Goal: Transaction & Acquisition: Purchase product/service

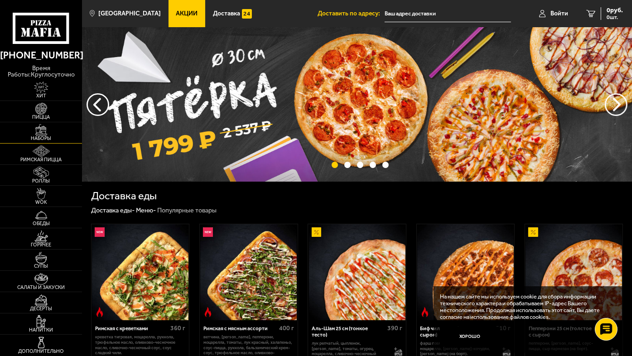
click at [47, 135] on img at bounding box center [41, 130] width 25 height 12
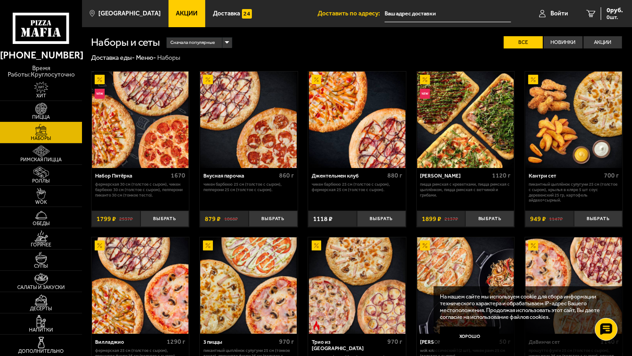
click at [46, 116] on span "Пицца" at bounding box center [41, 117] width 82 height 5
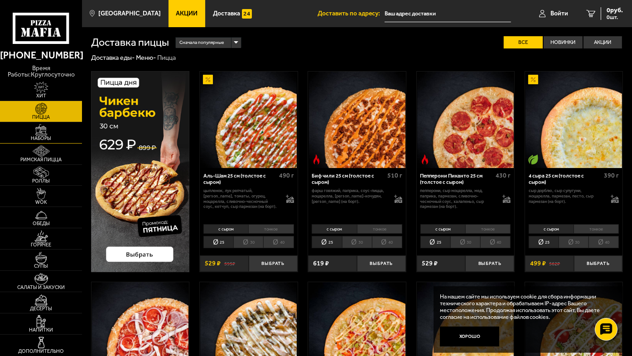
click at [50, 137] on span "Наборы" at bounding box center [41, 138] width 82 height 5
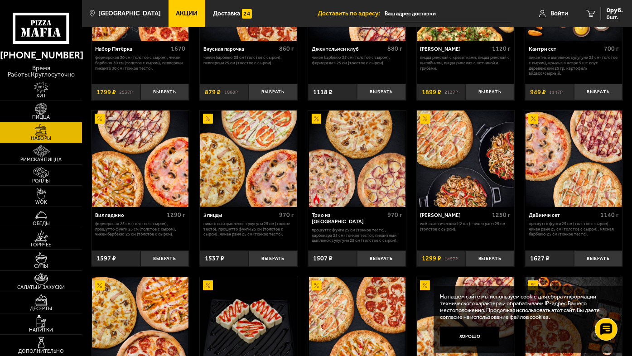
scroll to position [181, 0]
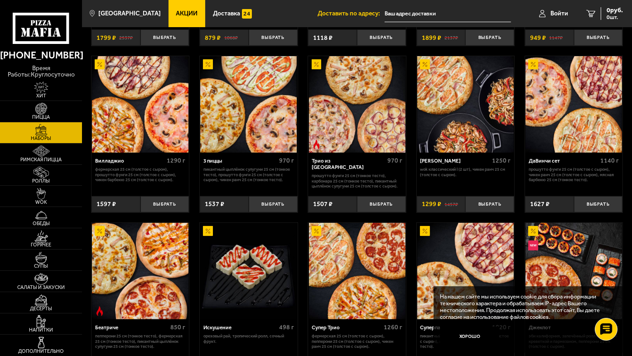
click at [174, 7] on link "Акции" at bounding box center [187, 13] width 37 height 27
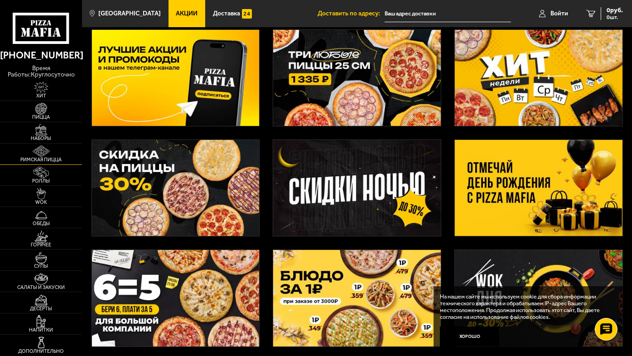
scroll to position [38, 0]
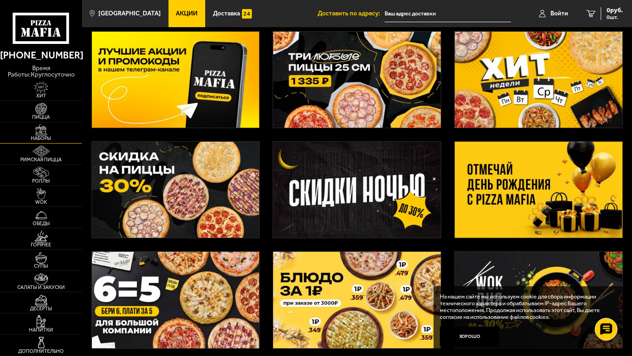
click at [50, 137] on span "Наборы" at bounding box center [41, 138] width 82 height 5
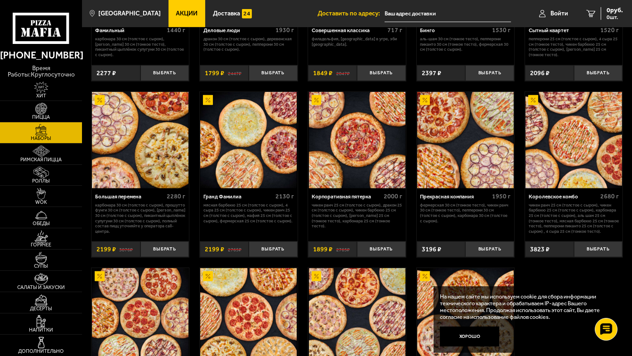
scroll to position [815, 0]
click at [45, 95] on span "Хит" at bounding box center [41, 95] width 82 height 5
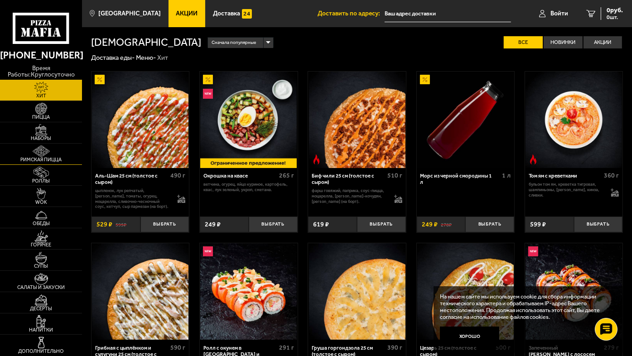
click at [53, 155] on img at bounding box center [41, 151] width 25 height 12
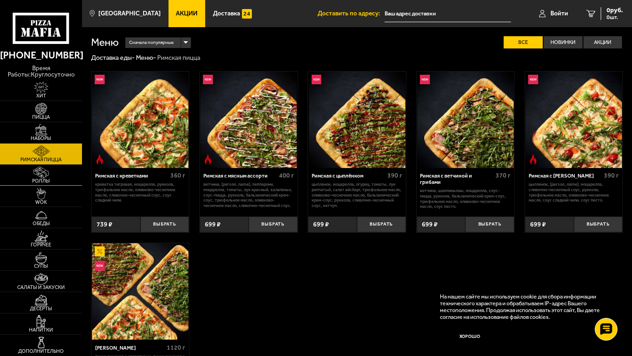
click at [53, 178] on img at bounding box center [41, 173] width 25 height 12
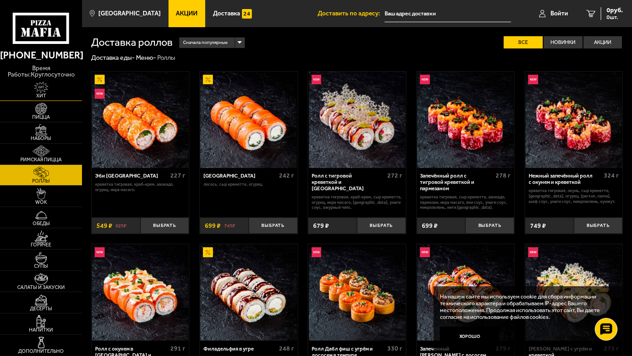
click at [46, 91] on img at bounding box center [41, 88] width 25 height 12
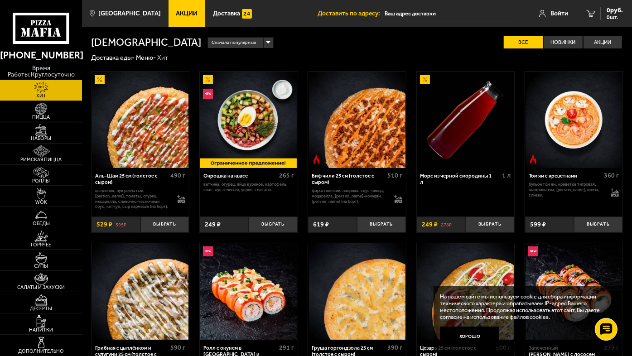
click at [53, 116] on span "Пицца" at bounding box center [41, 117] width 82 height 5
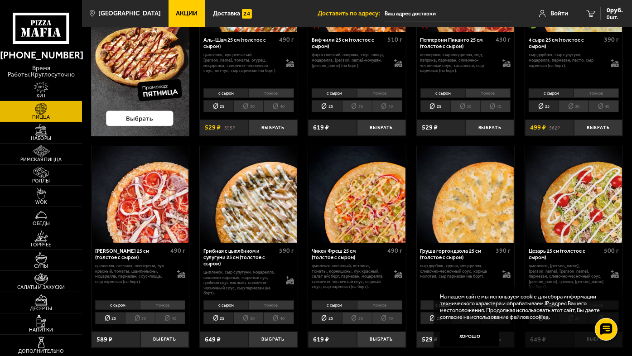
scroll to position [45, 0]
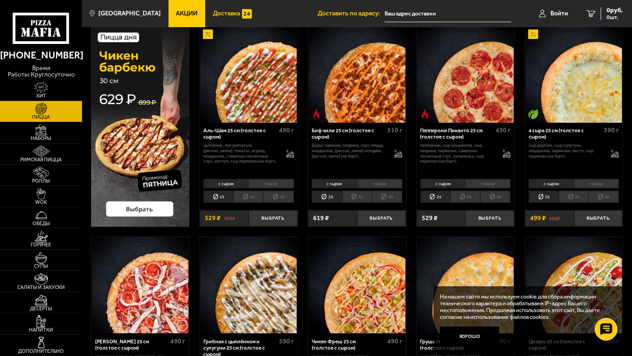
click at [214, 14] on span "Доставка" at bounding box center [226, 13] width 27 height 6
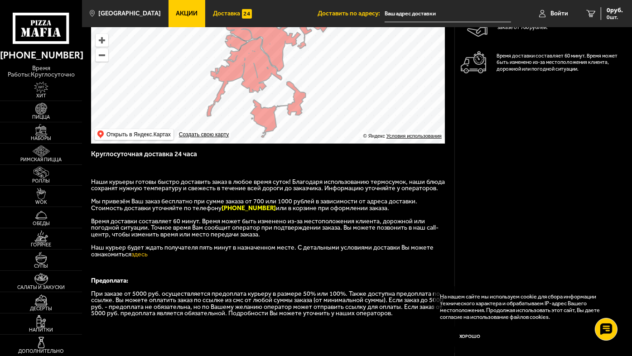
scroll to position [136, 0]
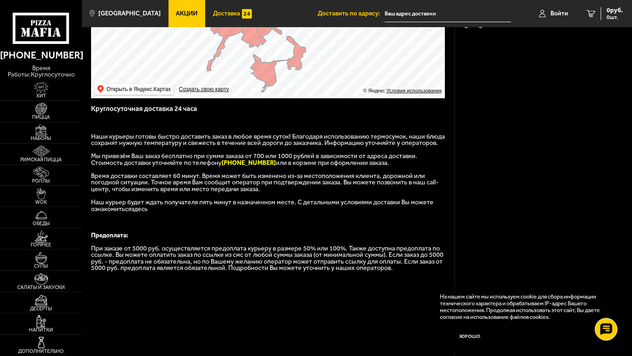
click at [142, 213] on link "здесь" at bounding box center [139, 209] width 16 height 8
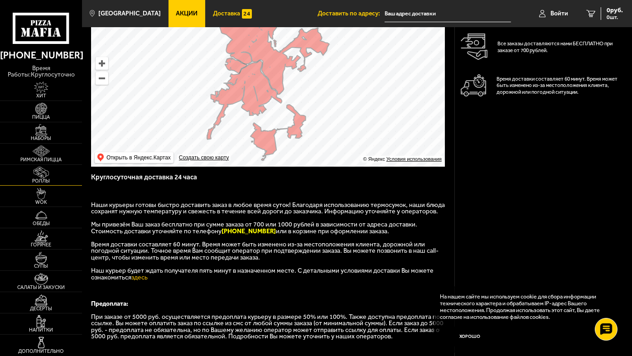
scroll to position [45, 0]
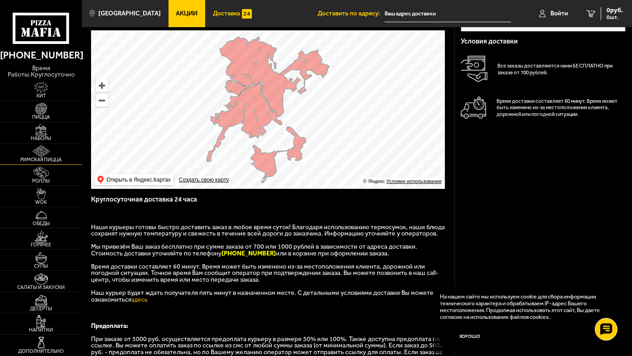
click at [42, 159] on span "Римская пицца" at bounding box center [41, 159] width 82 height 5
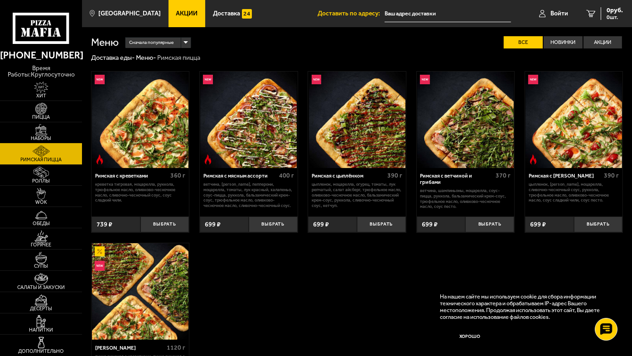
click at [51, 126] on img at bounding box center [41, 130] width 25 height 12
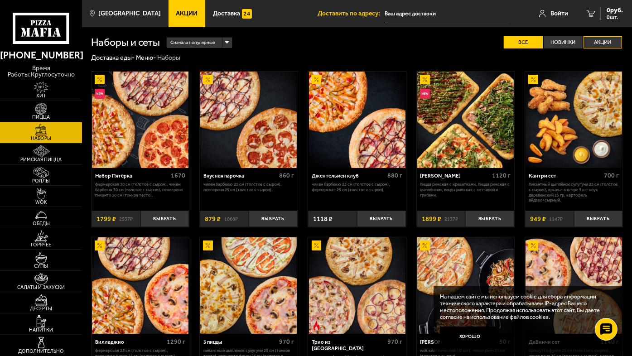
click at [589, 41] on label "Акции" at bounding box center [602, 42] width 39 height 13
click at [0, 0] on input "Акции" at bounding box center [0, 0] width 0 height 0
click at [43, 111] on img at bounding box center [41, 109] width 25 height 12
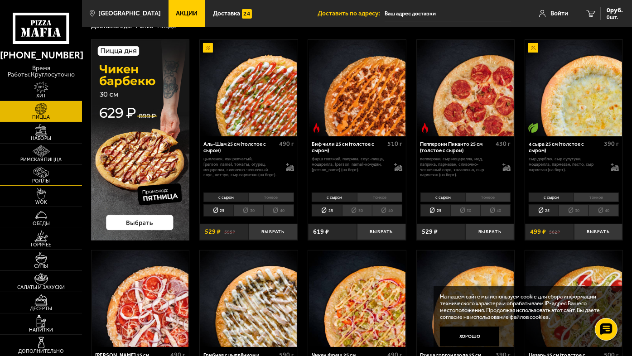
scroll to position [45, 0]
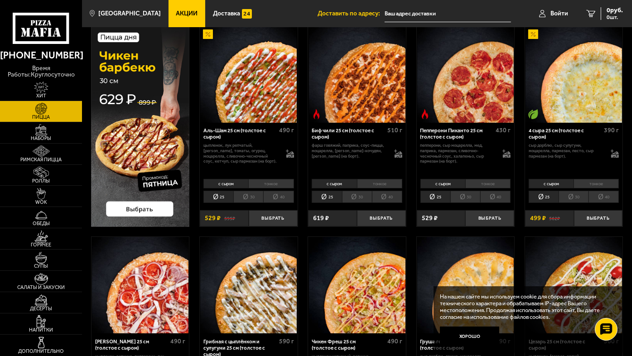
click at [124, 207] on img at bounding box center [140, 126] width 98 height 201
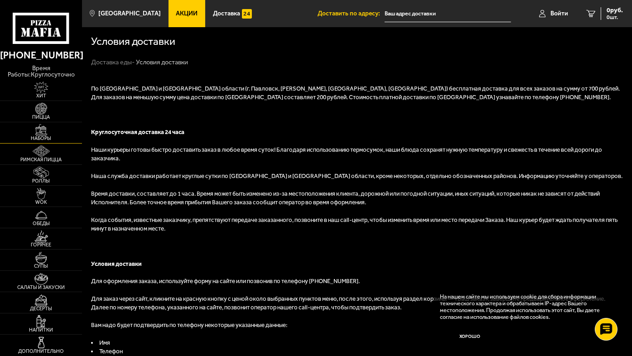
click at [48, 132] on img at bounding box center [41, 130] width 25 height 12
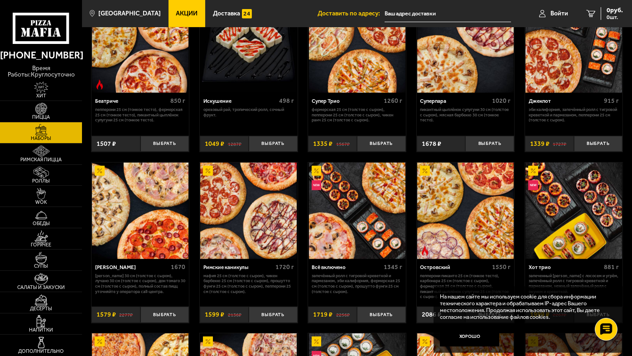
scroll to position [453, 0]
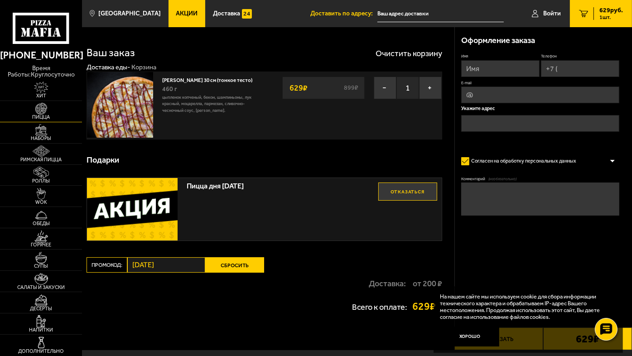
click at [45, 111] on img at bounding box center [41, 109] width 25 height 12
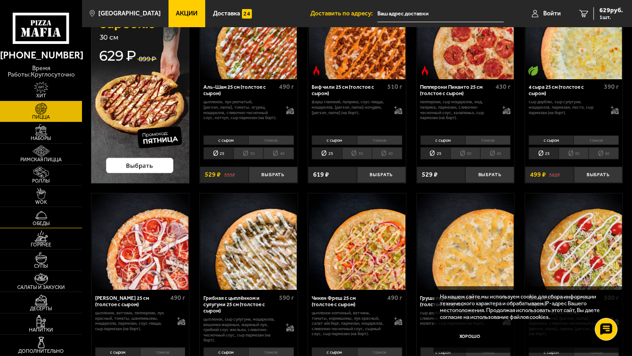
scroll to position [91, 0]
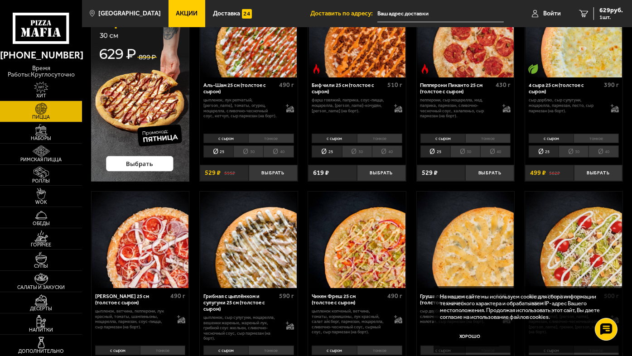
click at [576, 153] on li "30" at bounding box center [574, 151] width 30 height 12
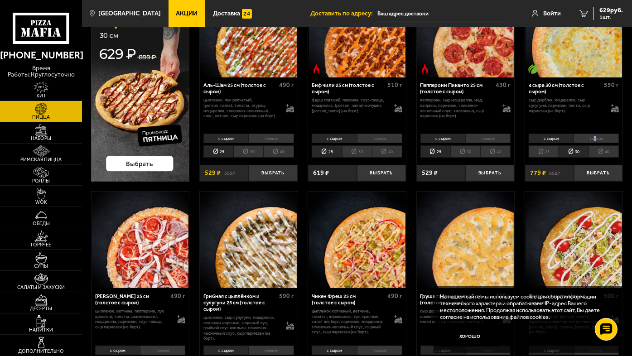
click at [595, 139] on li "тонкое" at bounding box center [595, 139] width 45 height 10
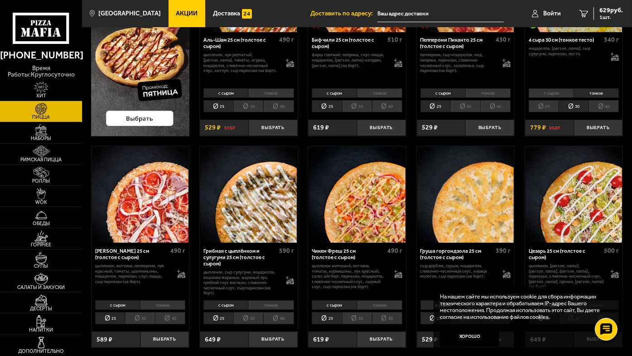
scroll to position [226, 0]
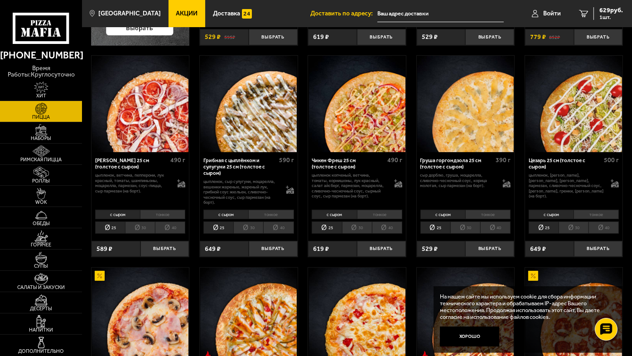
click at [270, 215] on li "тонкое" at bounding box center [270, 215] width 45 height 10
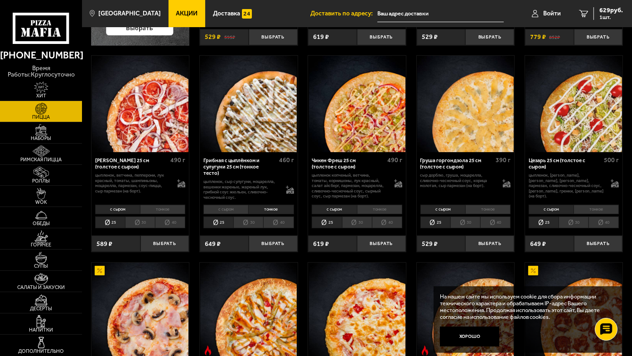
click at [254, 217] on li "30" at bounding box center [248, 223] width 30 height 12
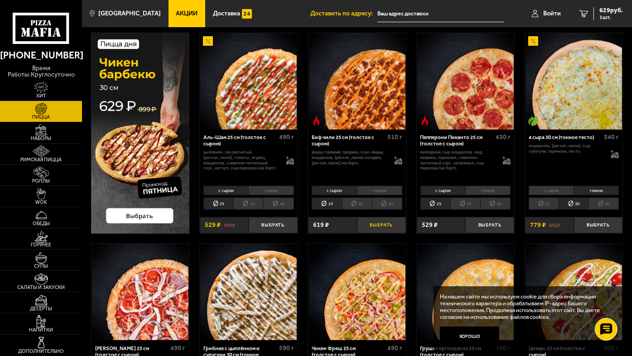
scroll to position [0, 0]
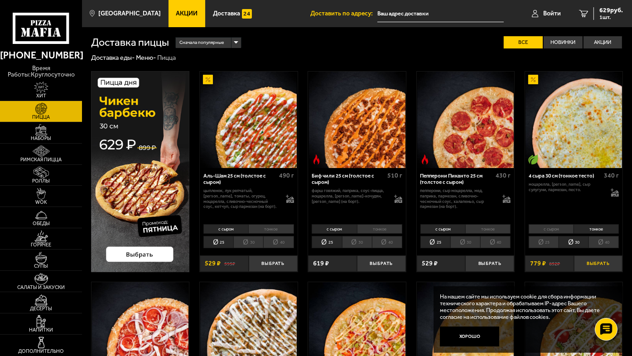
click at [592, 263] on button "Выбрать" at bounding box center [598, 263] width 49 height 16
click at [612, 14] on span "2 шт." at bounding box center [609, 16] width 27 height 5
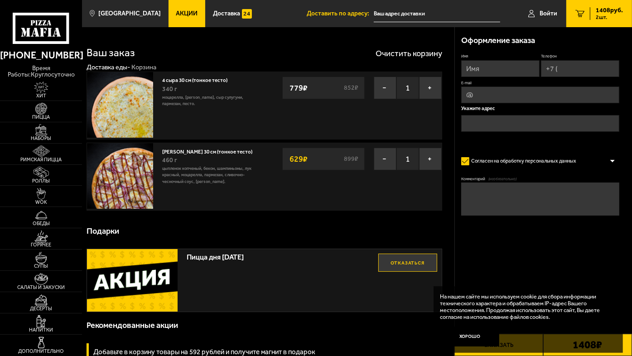
click at [564, 65] on input "Телефон" at bounding box center [580, 68] width 78 height 17
type input "+7 (911) 750-27-20"
type input "Юлия Александровна Гладкова"
type input "juliya-spb@list.ru"
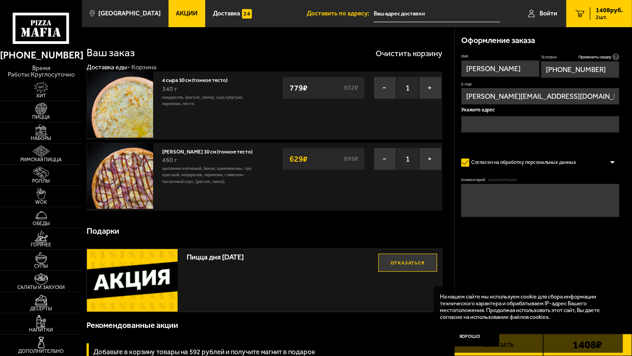
type input "+7 (911) 750-27-20"
click at [517, 124] on input "text" at bounding box center [540, 124] width 158 height 17
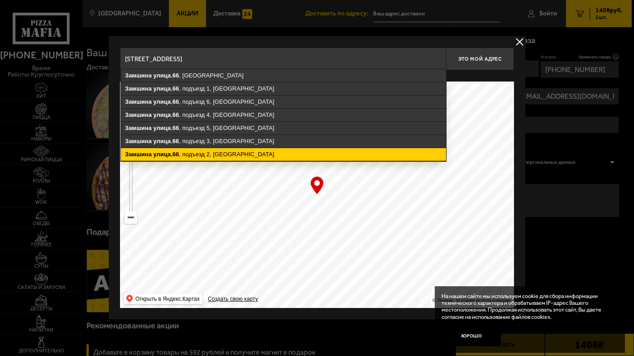
click at [185, 153] on ymaps "Замшина улица , 66 , подъезд 2, Санкт-Петербург" at bounding box center [283, 154] width 325 height 13
type input "Санкт-Петербург, Замшина улица, 66, подъезд 2"
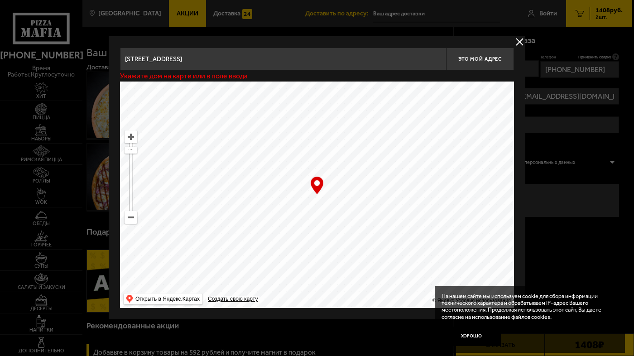
type input "Замшина улица, 66, подъезд 2"
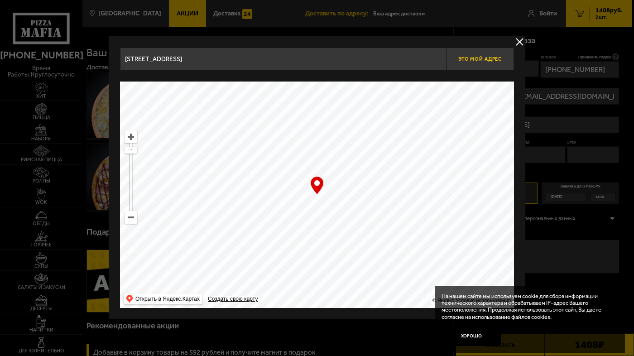
click at [491, 60] on span "Это мой адрес" at bounding box center [479, 59] width 43 height 6
type input "Санкт-Петербург, Замшина улица, 66, подъезд 2"
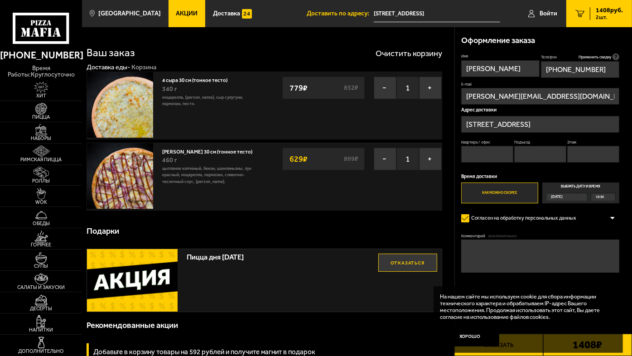
click at [496, 151] on input "Квартира / офис" at bounding box center [487, 154] width 52 height 17
type input "21"
click at [533, 149] on input "Подъезд" at bounding box center [540, 154] width 52 height 17
type input "2"
drag, startPoint x: 580, startPoint y: 155, endPoint x: 576, endPoint y: 159, distance: 5.5
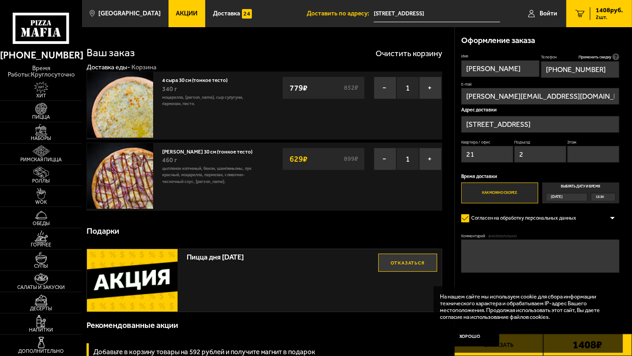
click at [580, 155] on input "Этаж" at bounding box center [593, 154] width 52 height 17
type input "2"
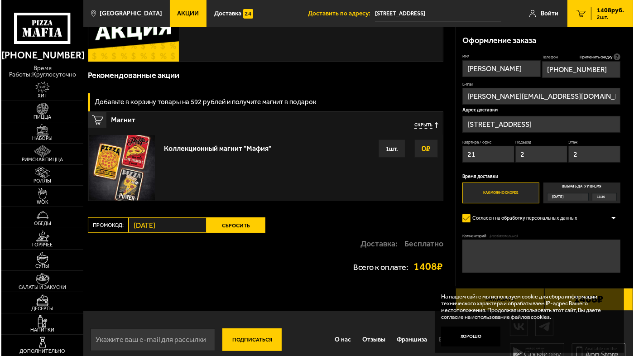
scroll to position [262, 0]
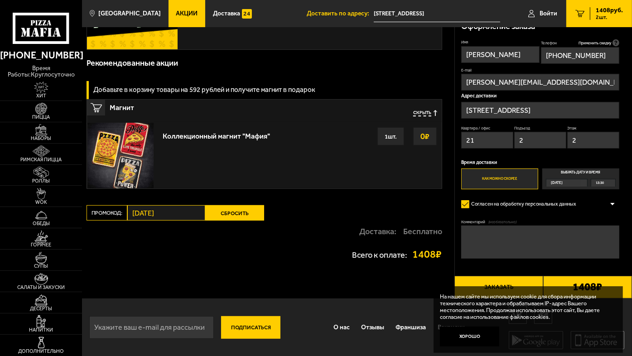
click at [493, 281] on button "Заказать" at bounding box center [498, 287] width 89 height 22
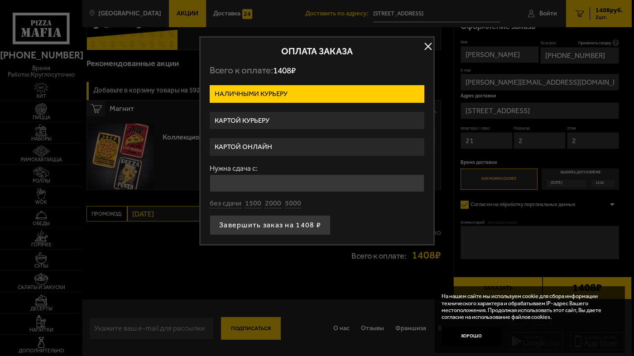
click at [257, 142] on label "Картой онлайн" at bounding box center [317, 147] width 215 height 18
click at [0, 0] on input "Картой онлайн" at bounding box center [0, 0] width 0 height 0
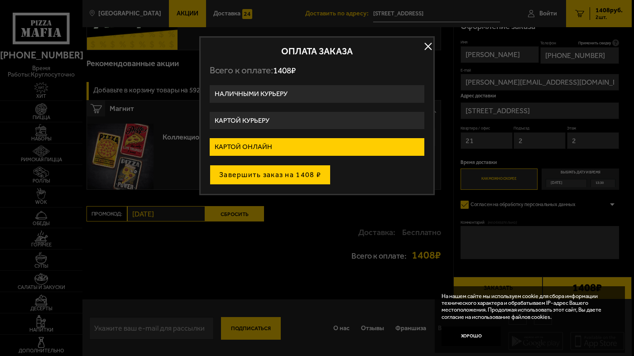
click at [264, 173] on button "Завершить заказ на 1408 ₽" at bounding box center [270, 175] width 121 height 20
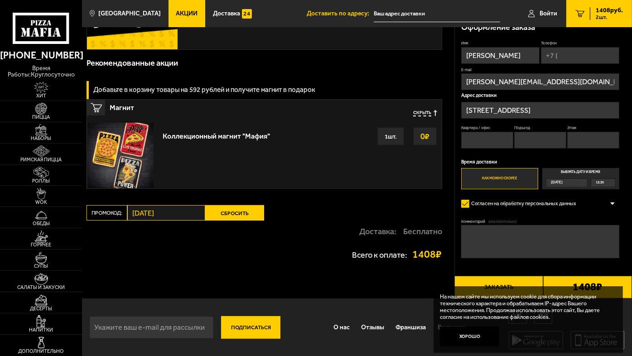
scroll to position [262, 0]
click at [598, 183] on span "13:30" at bounding box center [600, 183] width 8 height 8
click at [0, 0] on input "Выбрать дату и время Сегодня 13:30" at bounding box center [0, 0] width 0 height 0
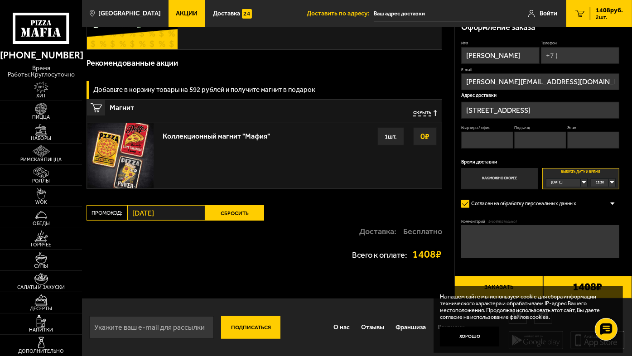
click at [613, 183] on div "13:30" at bounding box center [603, 183] width 24 height 8
click at [601, 239] on span "15:00" at bounding box center [600, 240] width 8 height 8
click at [486, 279] on button "Заказать" at bounding box center [498, 287] width 89 height 22
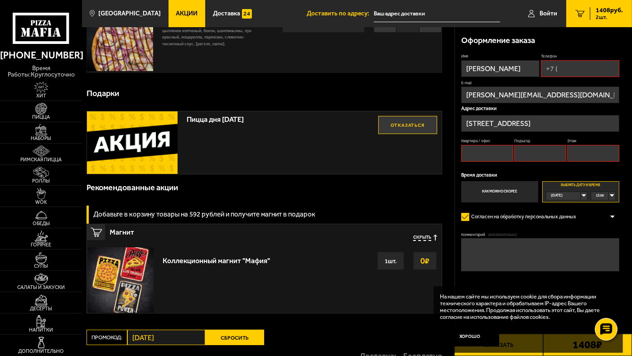
scroll to position [168, 0]
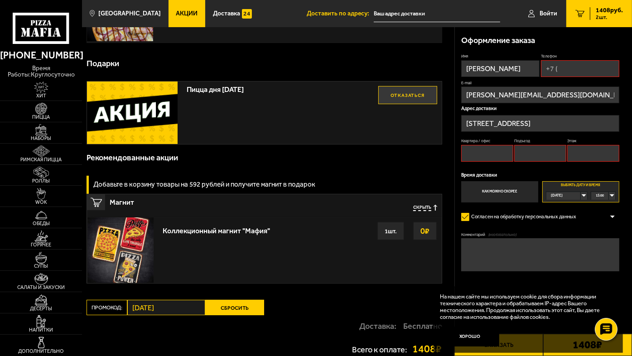
click at [480, 153] on input "Квартира / офис" at bounding box center [487, 153] width 52 height 17
type input "21"
type input "2"
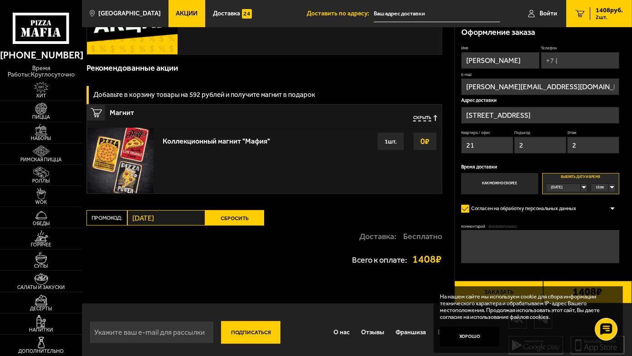
scroll to position [262, 0]
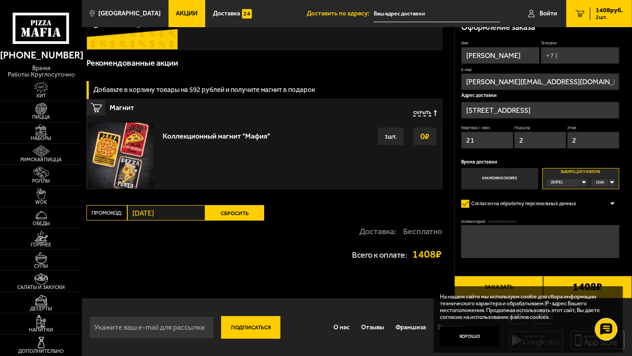
click at [509, 277] on button "Заказать" at bounding box center [498, 287] width 89 height 22
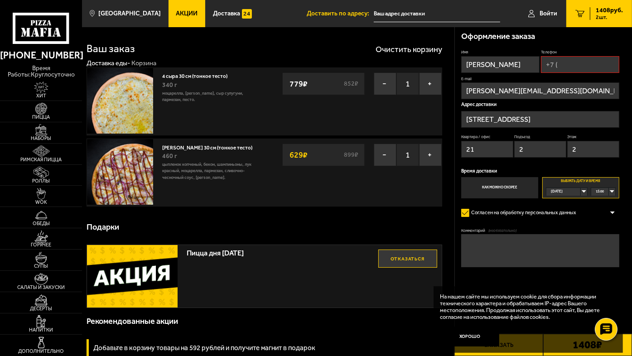
scroll to position [0, 0]
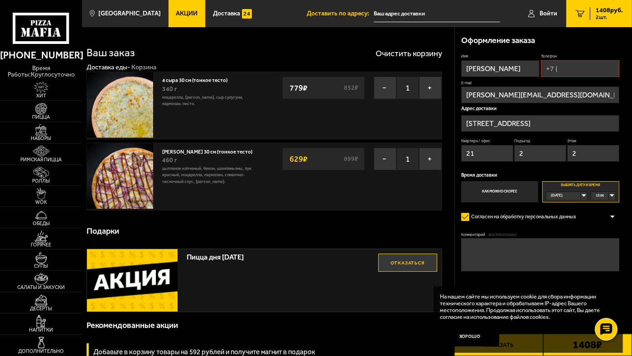
click at [582, 70] on input "Телефон" at bounding box center [580, 68] width 78 height 17
type input "+7 (911) 750-27-20"
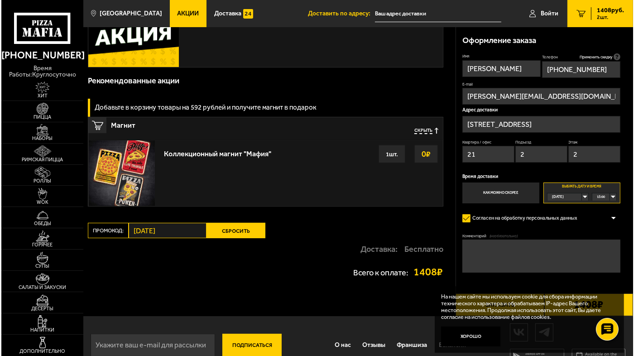
scroll to position [262, 0]
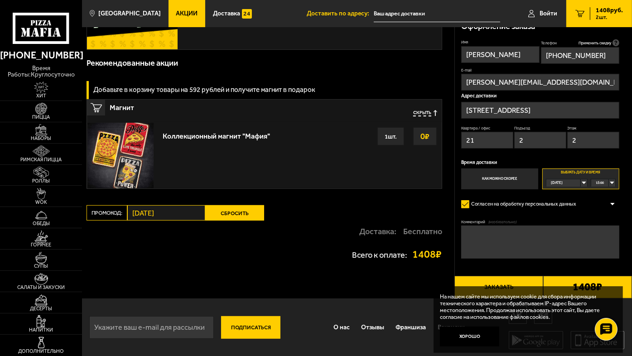
click at [500, 281] on button "Заказать" at bounding box center [498, 287] width 89 height 22
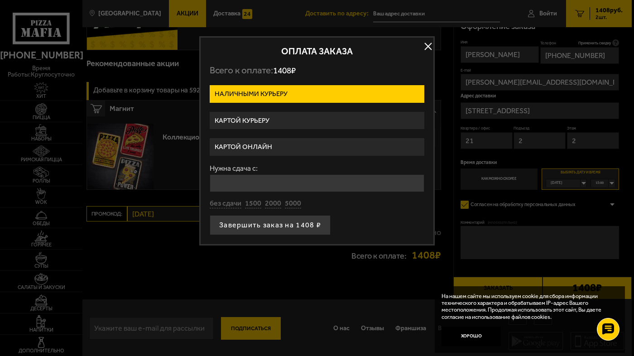
click at [257, 146] on label "Картой онлайн" at bounding box center [317, 147] width 215 height 18
click at [0, 0] on input "Картой онлайн" at bounding box center [0, 0] width 0 height 0
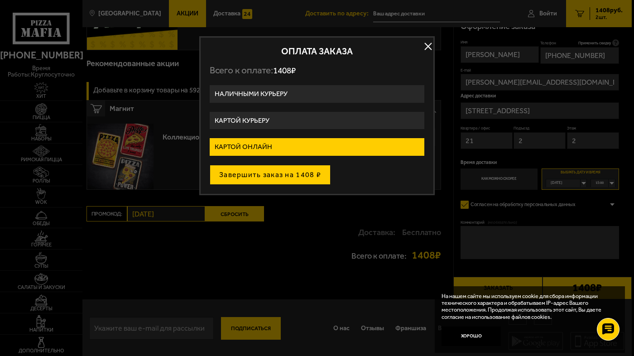
click at [255, 173] on button "Завершить заказ на 1408 ₽" at bounding box center [270, 175] width 121 height 20
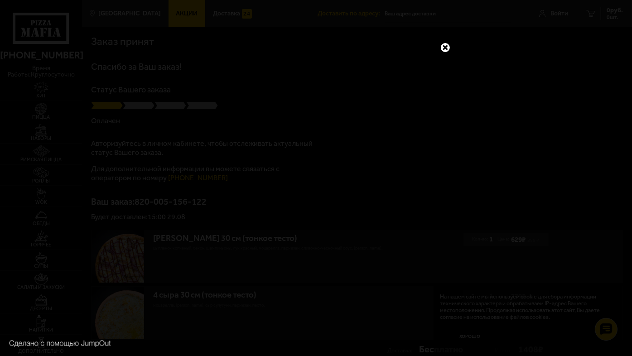
drag, startPoint x: 446, startPoint y: 48, endPoint x: 535, endPoint y: 13, distance: 96.2
click at [451, 46] on link at bounding box center [445, 48] width 12 height 12
